Goal: Communication & Community: Answer question/provide support

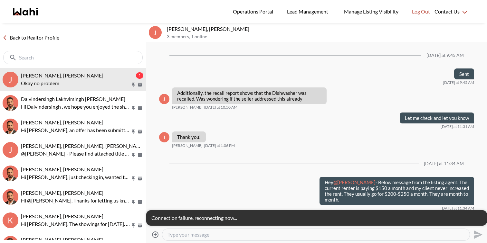
scroll to position [618, 0]
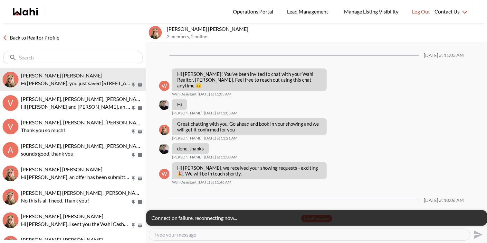
scroll to position [479, 0]
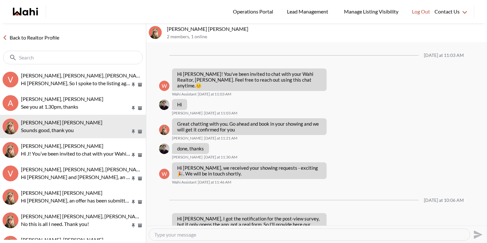
scroll to position [734, 0]
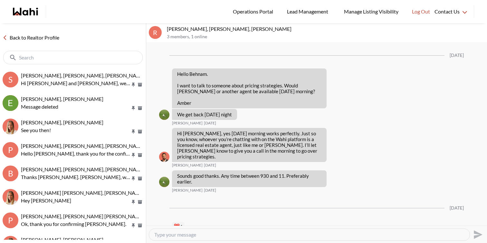
scroll to position [931, 0]
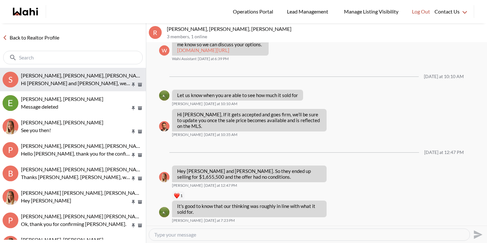
click at [74, 86] on p "Hi Sarah and Bryce, we hope you enjoyed your showings! Did the properties meet …" at bounding box center [75, 84] width 109 height 8
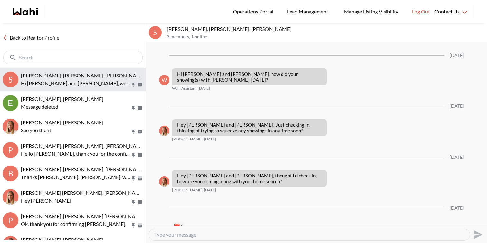
scroll to position [733, 0]
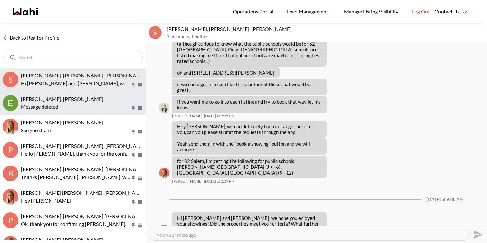
click at [75, 108] on div "Message deleted" at bounding box center [82, 107] width 122 height 8
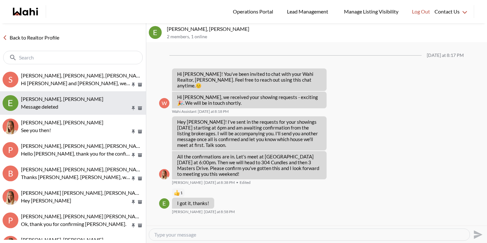
scroll to position [25, 0]
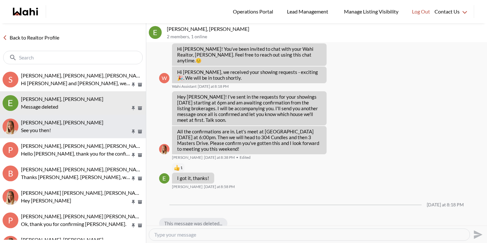
click at [80, 137] on button "Dakshesh Patel, Michelle See you then!" at bounding box center [73, 127] width 146 height 24
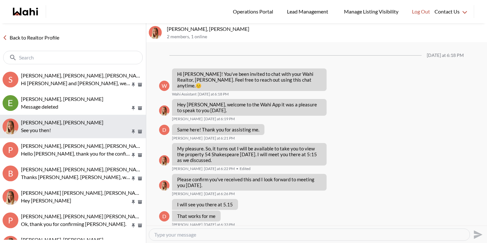
scroll to position [17, 0]
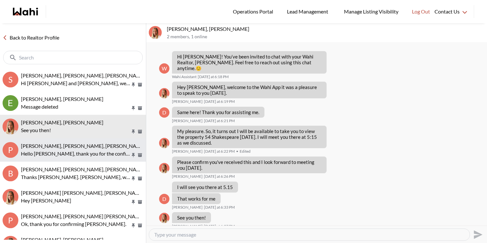
click at [83, 148] on span "Pranav Dhar, Vandana Dhar, Paul, Michelle" at bounding box center [83, 146] width 125 height 6
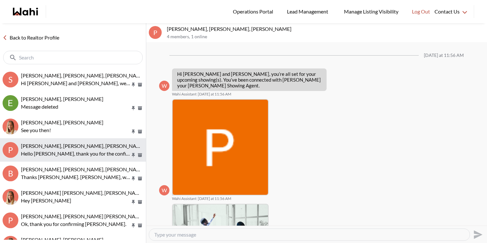
scroll to position [388, 0]
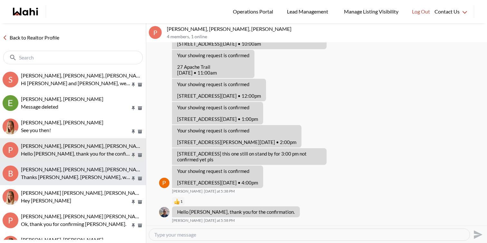
click at [90, 165] on button "B Bill Bowen, Sandra Gavinchuk, Julia, Michelle Thanks Michelle. Julia, we are …" at bounding box center [73, 174] width 146 height 24
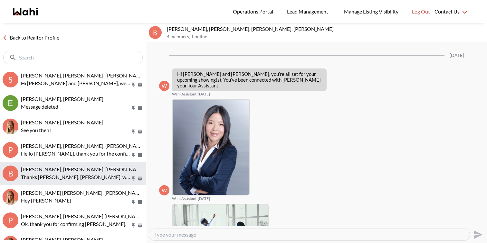
scroll to position [385, 0]
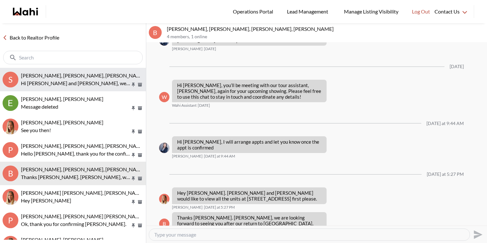
click at [89, 84] on p "Hi Sarah and Bryce, we hope you enjoyed your showings! Did the properties meet …" at bounding box center [75, 84] width 109 height 8
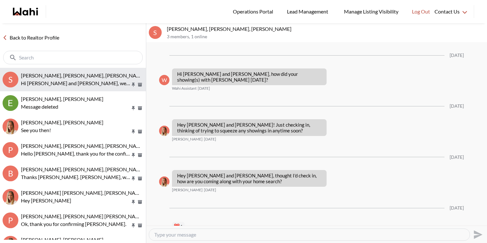
scroll to position [733, 0]
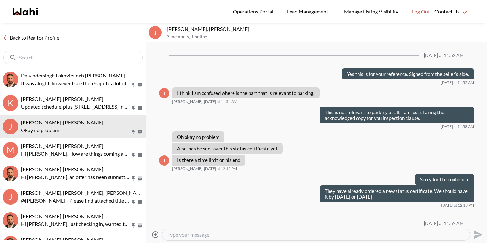
scroll to position [307, 0]
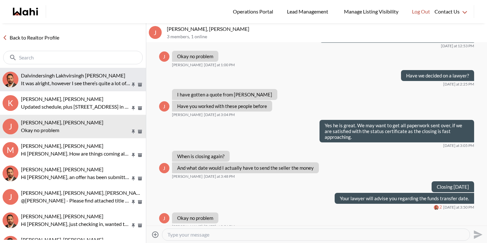
click at [84, 76] on span "Dalvindersingh Lakhvirsingh Jaswal, Behnam" at bounding box center [73, 75] width 104 height 6
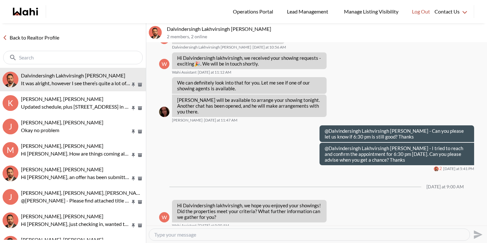
scroll to position [438, 0]
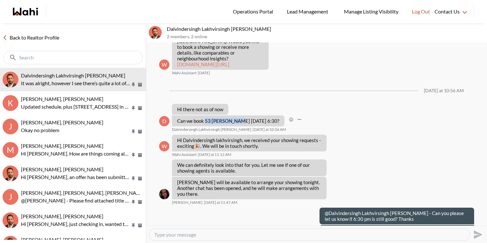
drag, startPoint x: 237, startPoint y: 135, endPoint x: 205, endPoint y: 133, distance: 31.9
click at [205, 124] on p "Can we book 53 woody vine today 6:30?" at bounding box center [228, 121] width 102 height 6
copy p "53 woody vine"
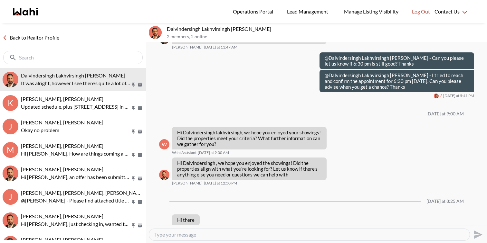
scroll to position [631, 0]
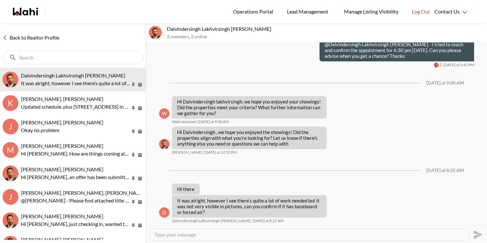
click at [225, 236] on textarea "Type your message" at bounding box center [309, 235] width 310 height 6
paste textarea "53 woody vine"
click at [344, 237] on textarea "Hi Dalvindersingh, for 53 woody vine. The heating is through baseboard. They ha…" at bounding box center [309, 235] width 310 height 6
type textarea "Hi Dalvindersingh, for 53 woody vine. The heating is through baseboard. They ha…"
click at [476, 235] on icon "Send" at bounding box center [477, 235] width 10 height 10
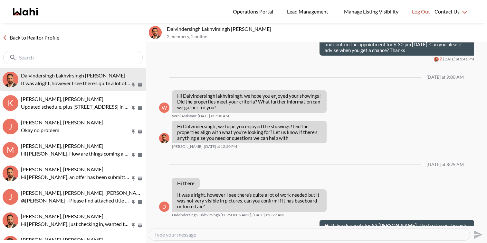
scroll to position [656, 0]
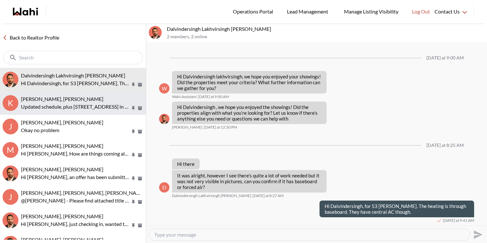
click at [102, 101] on div "khalid Alvi, Gautam, Behnam" at bounding box center [82, 99] width 122 height 6
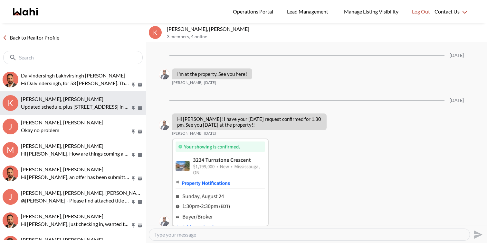
scroll to position [1122, 0]
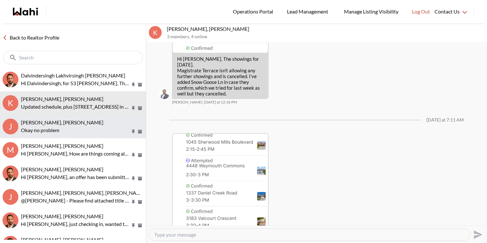
click at [94, 125] on div "Josh Hortaleza, Faraz, Behnam" at bounding box center [82, 122] width 122 height 6
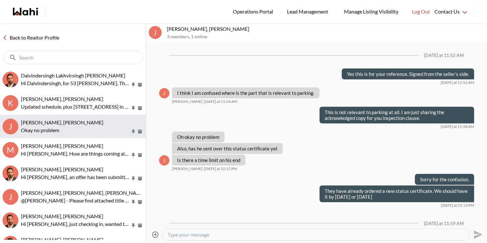
scroll to position [307, 0]
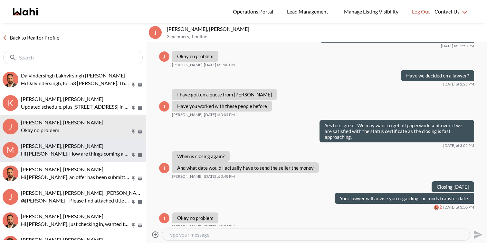
click at [96, 144] on div "[PERSON_NAME], [PERSON_NAME]" at bounding box center [82, 146] width 122 height 6
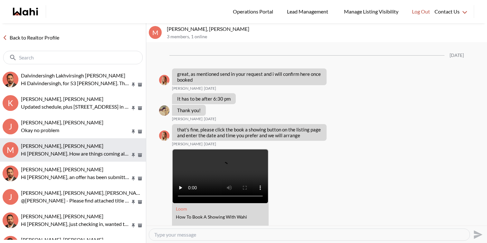
scroll to position [1050, 0]
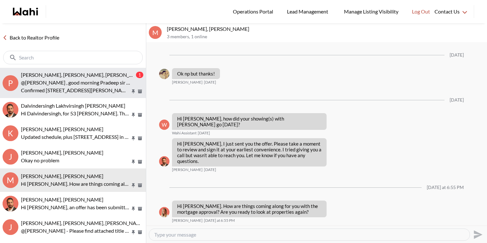
click at [100, 86] on p "@Pradeep Pradhan , good morning Pradeep sir your showing is confirmed" at bounding box center [75, 83] width 109 height 8
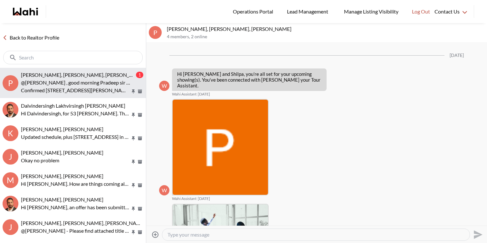
scroll to position [3295, 0]
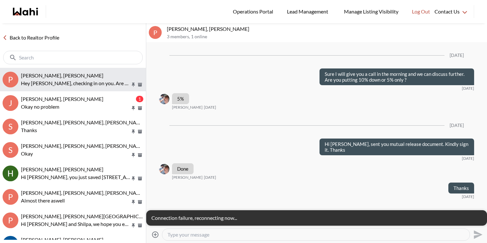
scroll to position [718, 0]
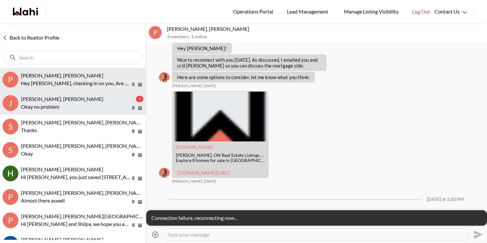
click at [84, 102] on div "Josh Hortaleza, Faraz, Behnam 1 Okay no problem" at bounding box center [82, 103] width 122 height 15
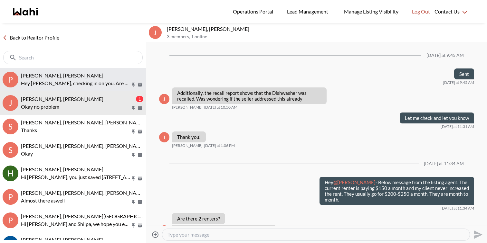
scroll to position [660, 0]
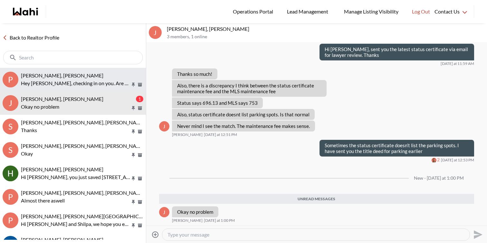
click at [88, 84] on p "Hey Prakash, checking in on you. Are you still considering a purchase soon?" at bounding box center [75, 84] width 109 height 8
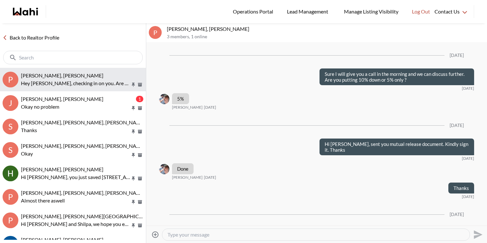
scroll to position [718, 0]
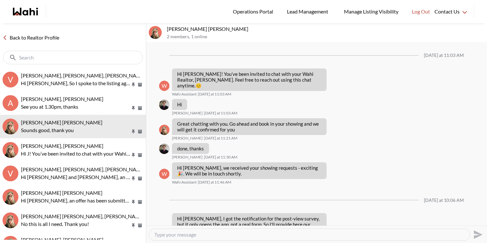
scroll to position [734, 0]
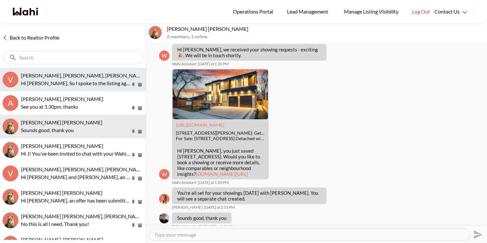
click at [53, 78] on span "[PERSON_NAME], [PERSON_NAME], [PERSON_NAME], [PERSON_NAME]" at bounding box center [104, 75] width 167 height 6
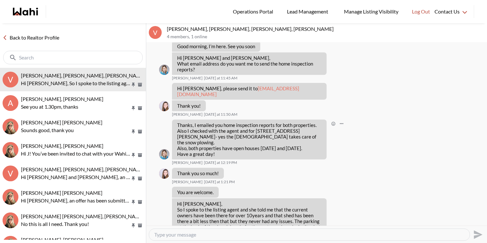
scroll to position [692, 0]
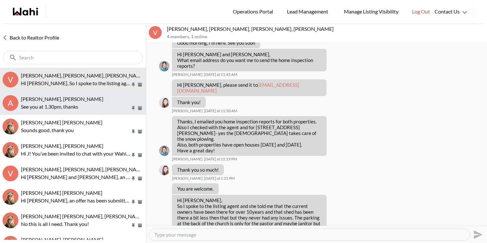
click at [75, 102] on div "[PERSON_NAME], [PERSON_NAME]" at bounding box center [82, 99] width 122 height 6
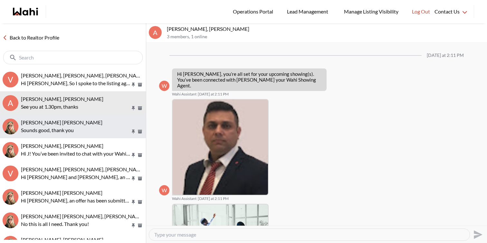
scroll to position [405, 0]
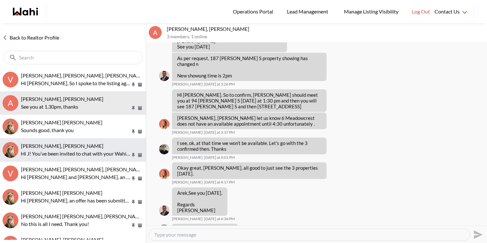
click at [84, 143] on div "[PERSON_NAME], [PERSON_NAME]" at bounding box center [82, 146] width 122 height 6
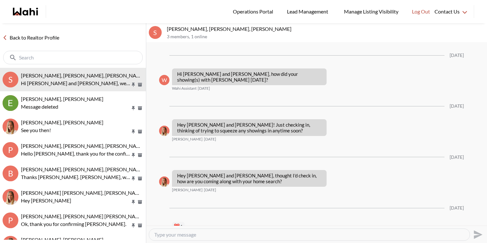
scroll to position [733, 0]
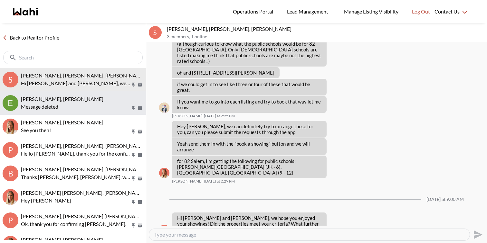
click at [50, 102] on div "Erik Odegaard, Michelle" at bounding box center [82, 99] width 122 height 6
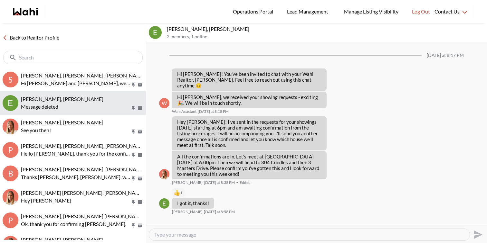
scroll to position [25, 0]
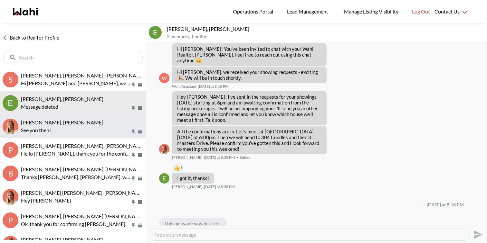
click at [53, 118] on button "Dakshesh Patel, Michelle See you then!" at bounding box center [73, 127] width 146 height 24
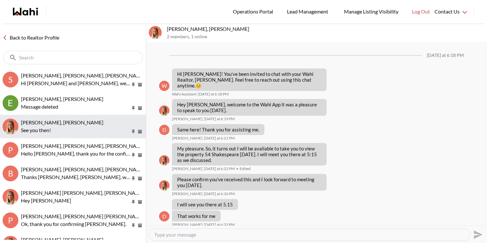
scroll to position [17, 0]
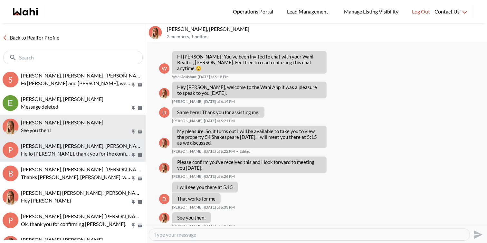
click at [60, 160] on button "P Pranav Dhar, Vandana Dhar, Paul, Michelle Hello Paul, thank you for the confi…" at bounding box center [73, 150] width 146 height 24
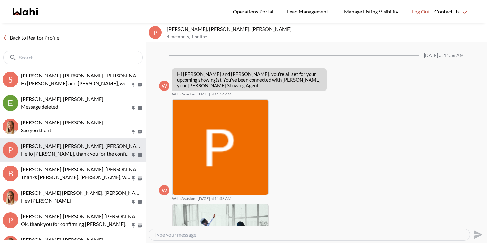
scroll to position [388, 0]
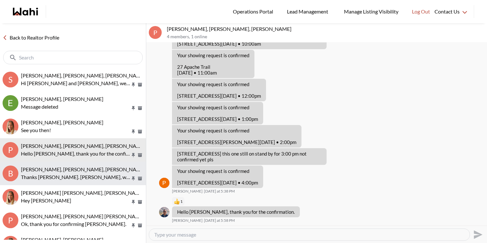
click at [61, 169] on span "[PERSON_NAME], [PERSON_NAME], [PERSON_NAME], [PERSON_NAME]" at bounding box center [104, 169] width 167 height 6
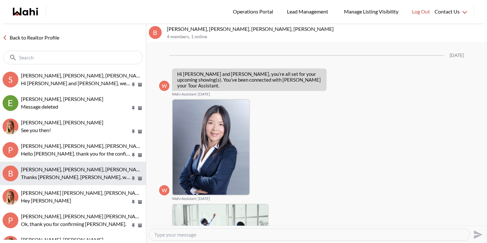
scroll to position [385, 0]
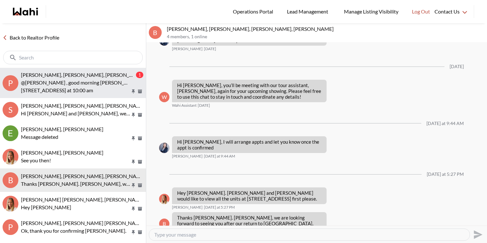
click at [91, 86] on p "@Pranav Dhar , good morning pranav Once you reach here pls let me know I will m…" at bounding box center [75, 83] width 109 height 8
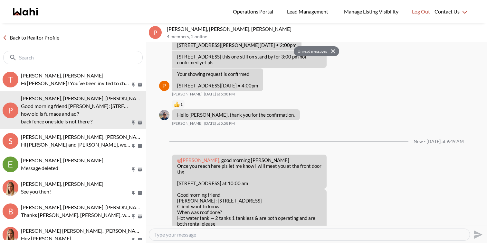
scroll to position [508, 0]
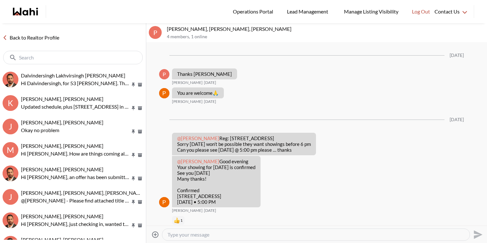
scroll to position [1079, 0]
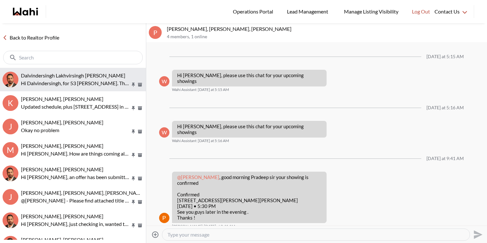
click at [64, 90] on button "Dalvindersingh Lakhvirsingh Jaswal, Behnam Hi Dalvindersingh, for 53 woody vine…" at bounding box center [73, 80] width 146 height 24
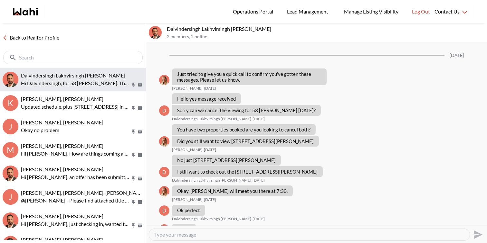
scroll to position [627, 0]
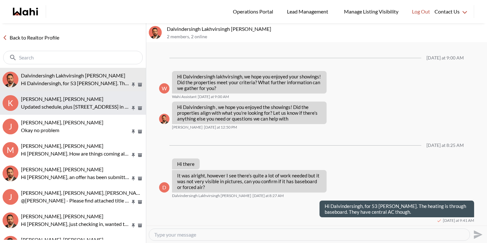
click at [64, 104] on p "Updated schedule, plus 6906 Hickling Cres in the end which isn't showing here." at bounding box center [75, 107] width 109 height 8
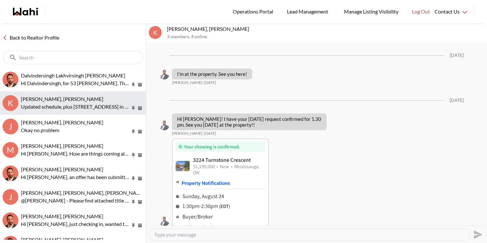
scroll to position [1122, 0]
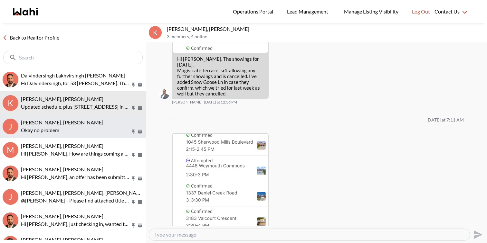
click at [63, 123] on span "Josh Hortaleza, Faraz, Behnam" at bounding box center [62, 122] width 82 height 6
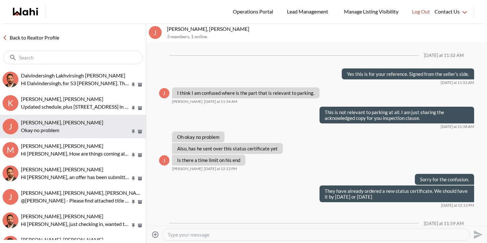
scroll to position [307, 0]
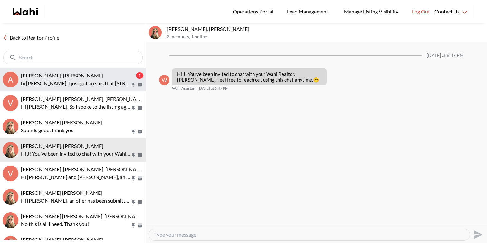
click at [98, 83] on p "hi [PERSON_NAME], I just got an sms that [STREET_ADDRESS] is confirmed for 12:3…" at bounding box center [75, 84] width 109 height 8
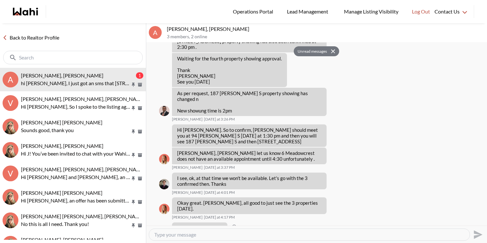
scroll to position [456, 0]
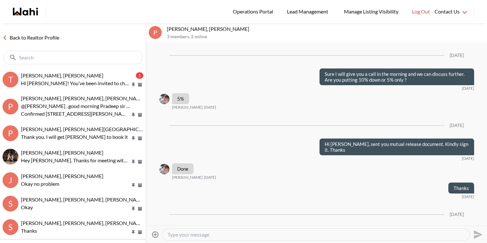
scroll to position [718, 0]
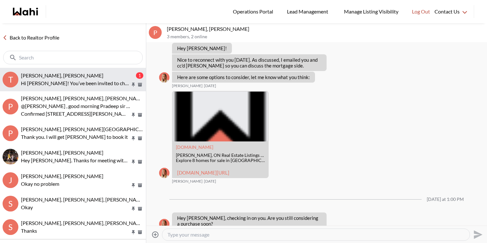
click at [80, 76] on span "[PERSON_NAME], [PERSON_NAME]" at bounding box center [62, 75] width 82 height 6
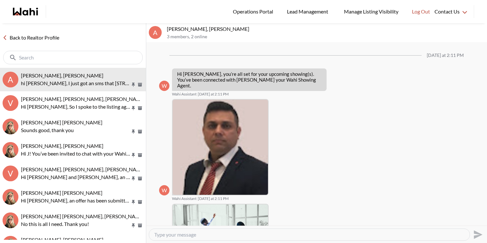
scroll to position [456, 0]
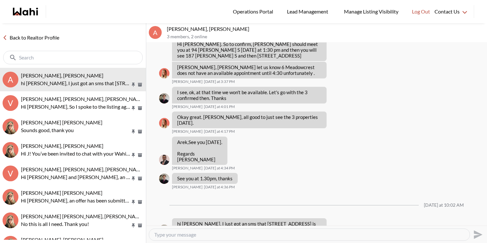
click at [179, 236] on textarea "Type your message" at bounding box center [309, 235] width 310 height 6
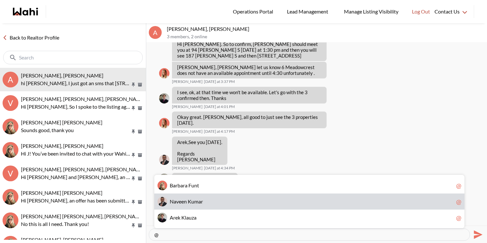
click at [187, 199] on span at bounding box center [187, 202] width 1 height 6
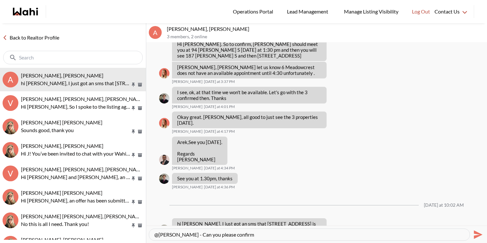
type textarea "@[PERSON_NAME] - Can you please confirm?"
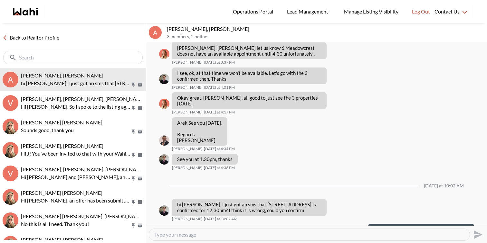
click at [446, 232] on p "@[PERSON_NAME] - Can you please confirm?" at bounding box center [421, 235] width 96 height 6
copy div "@[PERSON_NAME] - Can you please confirm?"
click at [402, 235] on textarea "Type your message" at bounding box center [309, 235] width 310 height 6
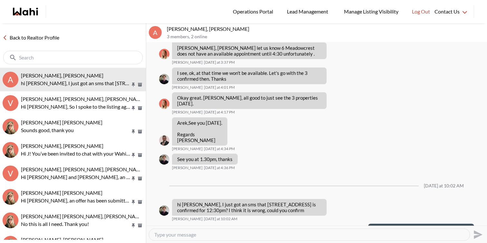
paste textarea "@[PERSON_NAME] - Can you please confirm?"
type textarea "@[PERSON_NAME] - Can you please confirm?"
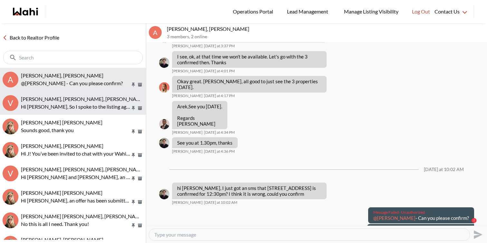
click at [62, 103] on p "Hi [PERSON_NAME], So I spoke to the listing agent and she told me that the curr…" at bounding box center [75, 107] width 109 height 8
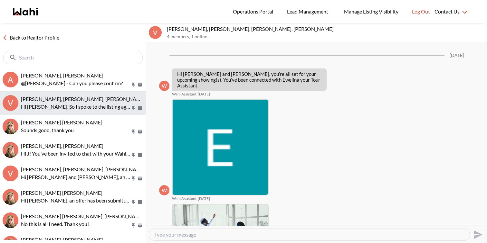
scroll to position [692, 0]
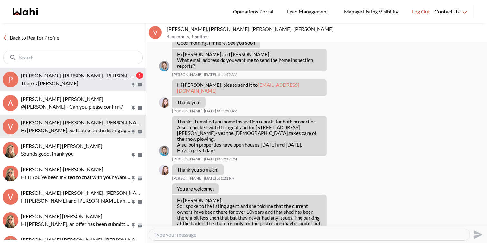
click at [106, 88] on button "P [PERSON_NAME], [PERSON_NAME], [PERSON_NAME] 1 Thanks [PERSON_NAME]" at bounding box center [73, 80] width 146 height 24
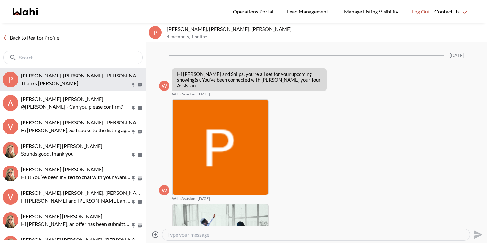
scroll to position [3340, 0]
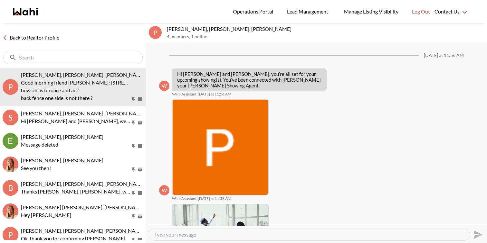
scroll to position [508, 0]
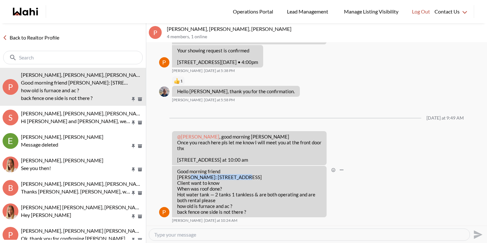
drag, startPoint x: 240, startPoint y: 179, endPoint x: 188, endPoint y: 176, distance: 51.9
click at [188, 176] on p "Good morning friend [PERSON_NAME]: [STREET_ADDRESS] Client want to know When wa…" at bounding box center [249, 186] width 144 height 35
copy p "[STREET_ADDRESS]"
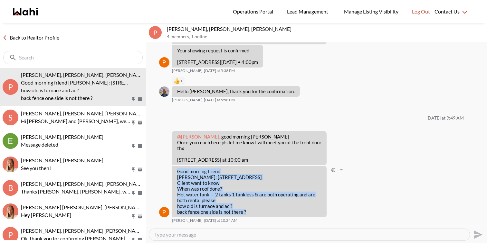
drag, startPoint x: 245, startPoint y: 214, endPoint x: 174, endPoint y: 170, distance: 83.0
click at [174, 170] on div "Good morning friend [PERSON_NAME]: [STREET_ADDRESS] Client want to know When wa…" at bounding box center [249, 192] width 155 height 52
copy div "Good morning friend [PERSON_NAME]: [STREET_ADDRESS] Client want to know When wa…"
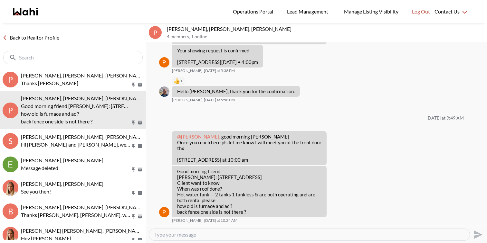
click at [173, 237] on textarea "Type your message" at bounding box center [309, 235] width 310 height 6
type textarea "h"
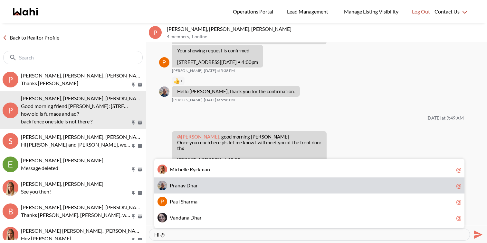
click at [187, 187] on span "D" at bounding box center [188, 186] width 4 height 6
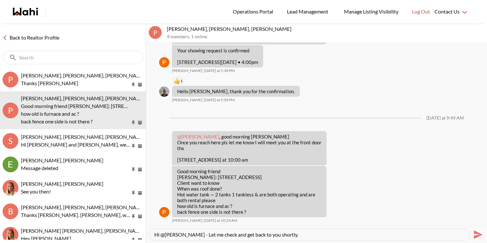
type textarea "Hi @[PERSON_NAME] - Let me check and get back to you shortly."
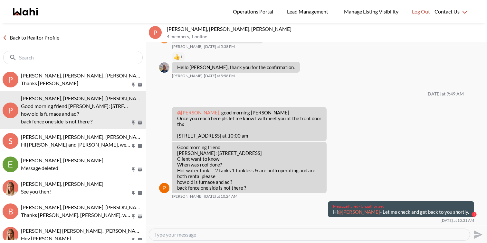
click at [398, 215] on p "Hi @[PERSON_NAME] - Let me check and get back to you shortly." at bounding box center [401, 212] width 136 height 6
copy div "Hi @[PERSON_NAME] - Let me check and get back to you shortly."
click at [356, 236] on textarea "Type your message" at bounding box center [309, 235] width 310 height 6
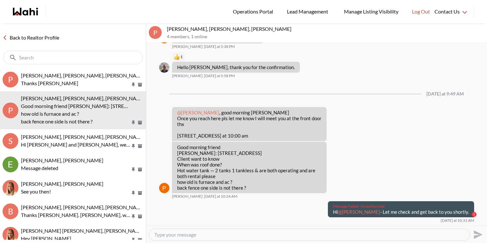
paste textarea "Hi @[PERSON_NAME] - Let me check and get back to you shortly."
click at [192, 235] on textarea "Hi @[PERSON_NAME] - Let me check and get back to you shortly." at bounding box center [309, 235] width 310 height 6
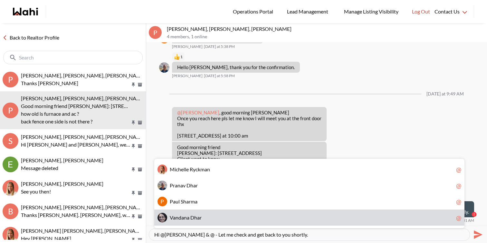
click at [213, 218] on span "V a n d a n a D h a r" at bounding box center [312, 218] width 284 height 6
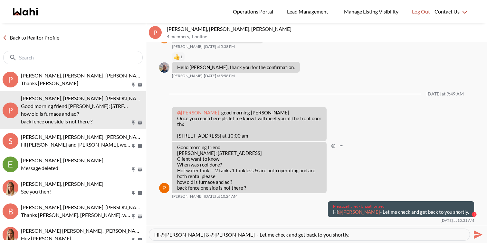
scroll to position [532, 0]
click at [252, 236] on textarea "Hi @[PERSON_NAME] & @[PERSON_NAME] - Let me check and get back to you shortly." at bounding box center [309, 235] width 310 height 6
type textarea "Hi @[PERSON_NAME] & @[PERSON_NAME] - Let me check and get back to you shortly."
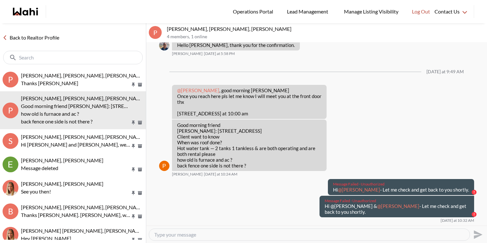
drag, startPoint x: 355, startPoint y: 218, endPoint x: 318, endPoint y: 214, distance: 36.6
click at [318, 214] on div "Message Failed · Unauthorized Hi @[PERSON_NAME] & @[PERSON_NAME] - Let me check…" at bounding box center [395, 207] width 157 height 22
copy p "Hi @[PERSON_NAME] & @[PERSON_NAME] - Let me check and get back to you shortly."
click at [279, 233] on textarea "Type your message" at bounding box center [309, 235] width 310 height 6
paste textarea "Hi @[PERSON_NAME] & @[PERSON_NAME] - Let me check and get back to you shortly."
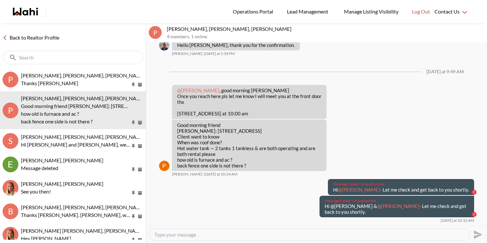
type textarea "Hi @[PERSON_NAME] & @[PERSON_NAME] - Let me check and get back to you shortly."
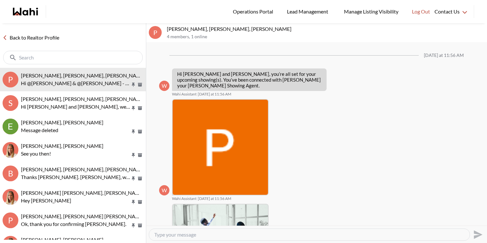
scroll to position [533, 0]
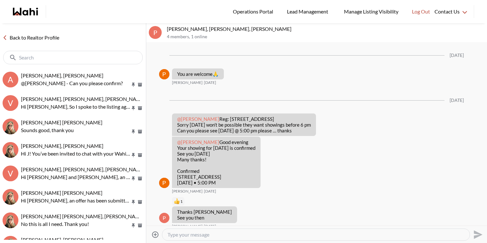
scroll to position [1079, 0]
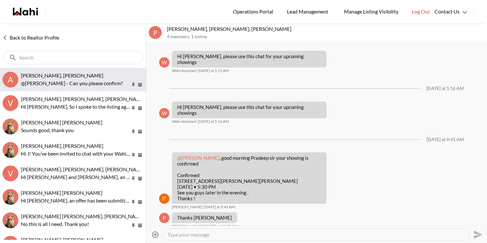
click at [60, 75] on span "[PERSON_NAME], [PERSON_NAME]" at bounding box center [62, 75] width 82 height 6
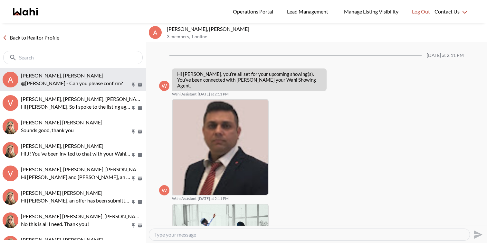
scroll to position [475, 0]
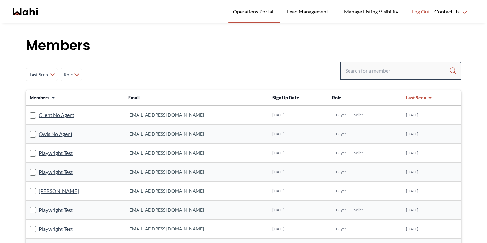
click at [383, 70] on input "Search input" at bounding box center [397, 71] width 104 height 12
paste input "nithyamohan0507@gmail.com"
type input "nithyamohan0507@gmail.com"
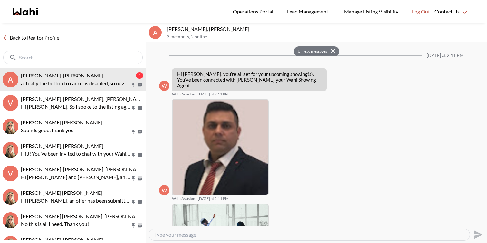
scroll to position [546, 0]
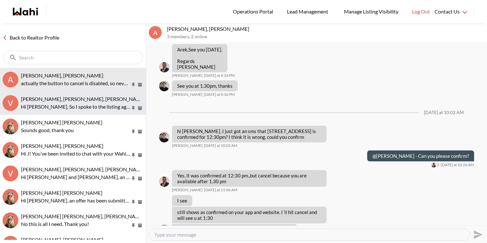
click at [89, 103] on p "Hi Victoria, So I spoke to the listing agent and she told me that the current o…" at bounding box center [75, 107] width 109 height 8
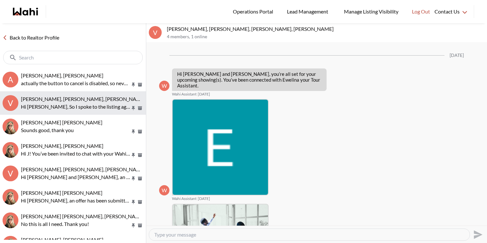
scroll to position [692, 0]
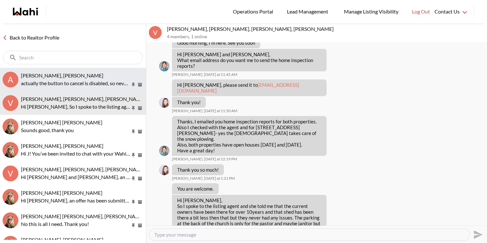
click at [93, 73] on div "Arek Klauza, Naveen, Barbara" at bounding box center [82, 75] width 122 height 6
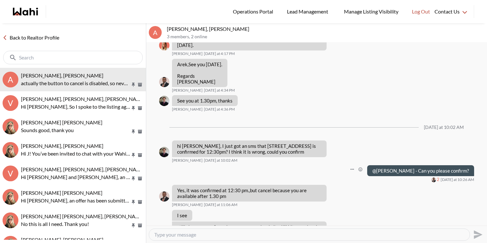
scroll to position [537, 0]
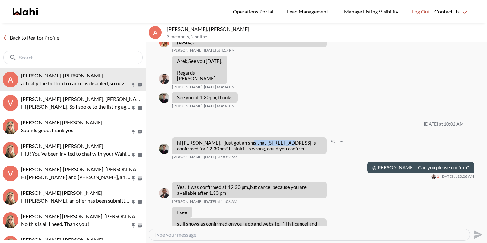
drag, startPoint x: 284, startPoint y: 126, endPoint x: 244, endPoint y: 124, distance: 40.3
click at [244, 140] on p "hi Naveen, I just got an sms that 6 Meadowcrest Rd is confirmed for 12:30pm? I …" at bounding box center [249, 146] width 144 height 12
copy p "6 Meadowcrest Rd"
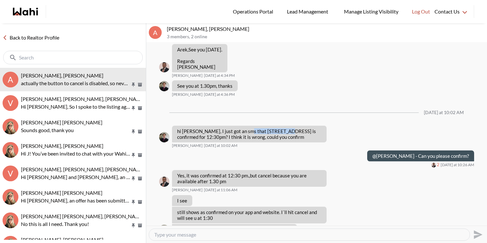
click at [230, 233] on textarea "Type your message" at bounding box center [309, 235] width 310 height 6
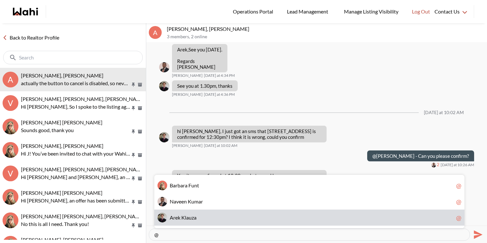
click at [214, 215] on span "A r e k K l a u z a" at bounding box center [312, 218] width 284 height 6
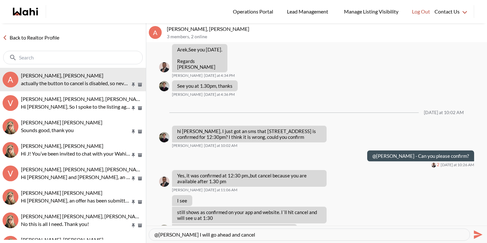
paste textarea "6 Meadowcrest Rd"
type textarea "@Arek Klauza I will go ahead and cancel 6 Meadowcrest Rd as requested. Thanks"
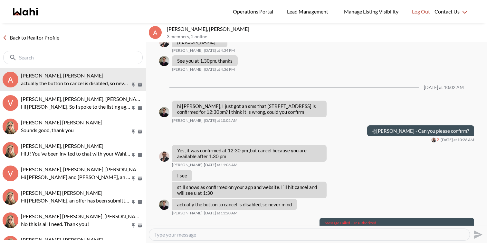
drag, startPoint x: 361, startPoint y: 218, endPoint x: 325, endPoint y: 212, distance: 36.6
click at [325, 226] on p "@Arek Klauza I will go ahead and cancel 6 Meadowcrest Rd as requested. Thanks" at bounding box center [397, 232] width 144 height 12
copy p "@Arek Klauza I will go ahead and cancel 6 Meadowcrest Rd as requested. Thanks"
click at [327, 239] on div at bounding box center [309, 235] width 320 height 12
click at [326, 235] on textarea "Type your message" at bounding box center [309, 235] width 310 height 6
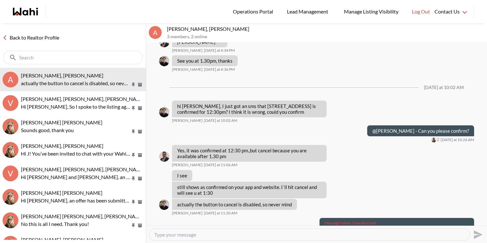
paste textarea "@Arek Klauza I will go ahead and cancel 6 Meadowcrest Rd as requested. Thanks"
type textarea "@Arek Klauza I will go ahead and cancel 6 Meadowcrest Rd as requested. Thanks"
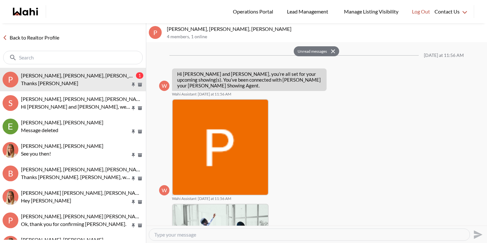
scroll to position [578, 0]
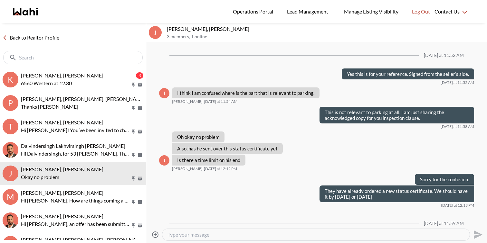
scroll to position [307, 0]
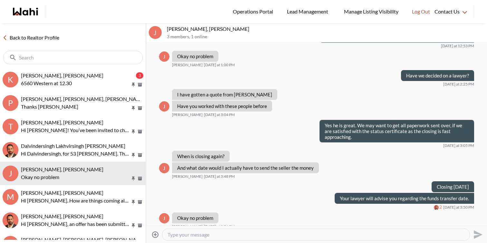
click at [63, 74] on span "[PERSON_NAME], [PERSON_NAME]" at bounding box center [62, 75] width 82 height 6
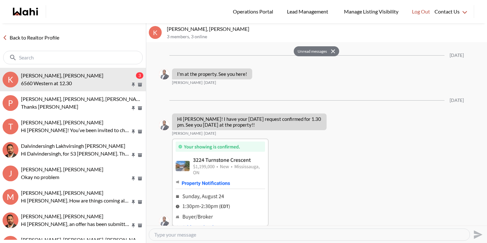
scroll to position [1208, 0]
